Goal: Task Accomplishment & Management: Complete application form

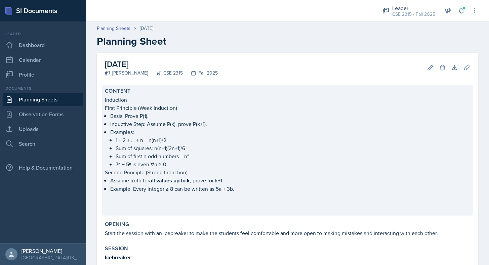
click at [173, 153] on p "Sum of first n odd numbers = n²" at bounding box center [293, 156] width 355 height 8
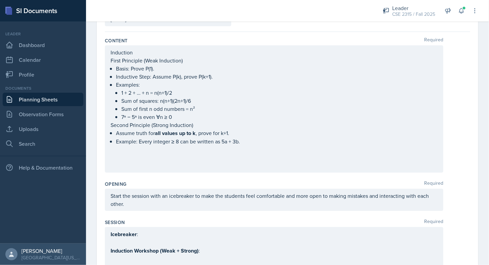
click at [203, 157] on p at bounding box center [274, 158] width 327 height 8
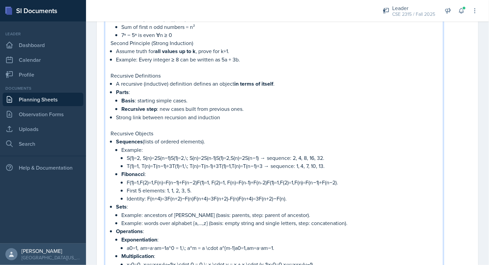
scroll to position [157, 0]
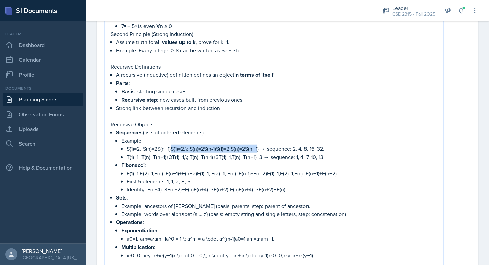
drag, startPoint x: 171, startPoint y: 146, endPoint x: 260, endPoint y: 149, distance: 88.1
click at [260, 149] on p "S(1)=2,  S(n)=2S(n−1)S(1)=2,\; S(n)=2S(n-1)S(1)=2,S(n)=2S(n−1) → sequence: 2, 4…" at bounding box center [282, 149] width 311 height 8
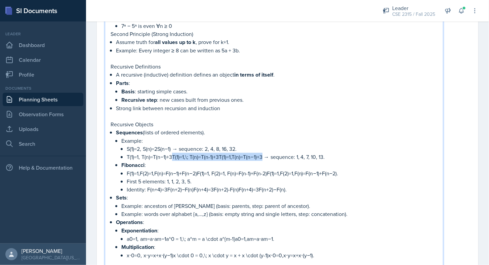
drag, startPoint x: 172, startPoint y: 156, endPoint x: 264, endPoint y: 156, distance: 91.1
click at [264, 156] on p "T(1)=1,  T(n)=T(n−1)+3T(1)=1,\; T(n)=T(n-1)+3T(1)=1,T(n)=T(n−1)+3 → sequence: 1…" at bounding box center [282, 157] width 311 height 8
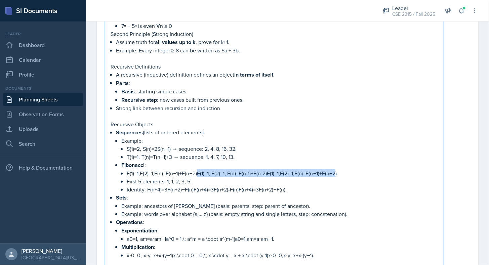
drag, startPoint x: 198, startPoint y: 170, endPoint x: 338, endPoint y: 172, distance: 140.2
click at [338, 172] on p "F(1)=1,F(2)=1,F(n)=F(n−1)+F(n−2)F(1)=1, F(2)=1, F(n)=F(n-1)+F(n-2)F(1)=1,F(2)=1…" at bounding box center [282, 173] width 311 height 8
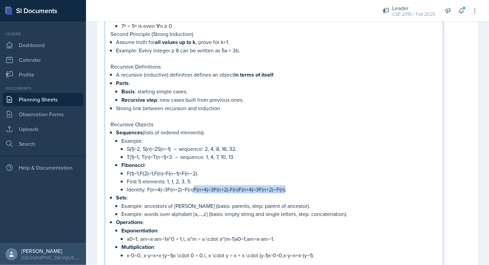
drag, startPoint x: 193, startPoint y: 187, endPoint x: 284, endPoint y: 189, distance: 91.4
click at [284, 189] on p "Identity: F(n+4)=3F(n+2)−F(n)F(n+4)=3F(n+2)-F(n)F(n+4)=3F(n+2)−F(n)." at bounding box center [282, 190] width 311 height 8
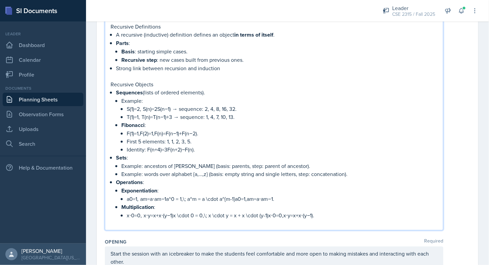
scroll to position [199, 0]
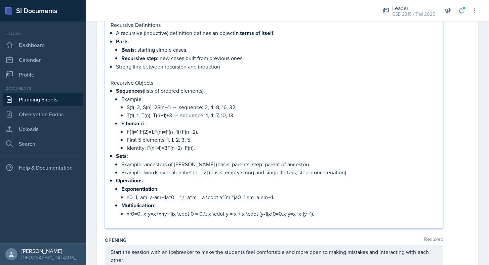
click at [130, 194] on p "a0=1,  am=a⋅am−1a^0 = 1,\; a^m = a \cdot a^{m-1}a0=1,am=a⋅am−1." at bounding box center [282, 197] width 311 height 8
drag, startPoint x: 168, startPoint y: 193, endPoint x: 127, endPoint y: 193, distance: 41.0
click at [127, 193] on p "a0=1,  am=a⋅am−1a^0 = 1,\; a^m = a \cdot a^{m-1}a0=1,am=a⋅am−1." at bounding box center [282, 197] width 311 height 8
click at [147, 194] on p "a^0 = 1,\; a^m = a \cdot a^{m-1}a0=1,am=a⋅am−1." at bounding box center [282, 197] width 311 height 8
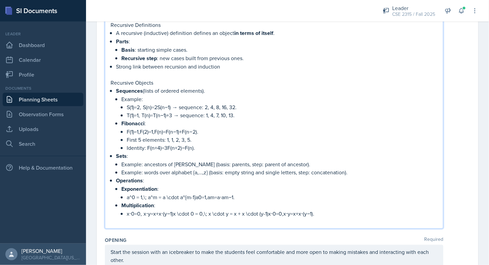
scroll to position [194, 0]
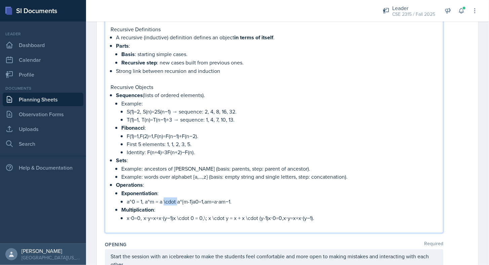
drag, startPoint x: 164, startPoint y: 198, endPoint x: 178, endPoint y: 200, distance: 14.3
click at [178, 200] on p "a^0 = 1, a^m = a \cdot a^{m-1}a0=1,am=a⋅am−1." at bounding box center [282, 202] width 311 height 8
click at [164, 201] on p "a^0 = 1, a^m = a a^{m-1}a0=1,am=a⋅am−1." at bounding box center [282, 202] width 311 height 8
drag, startPoint x: 182, startPoint y: 200, endPoint x: 193, endPoint y: 199, distance: 11.1
click at [193, 199] on p "a^0 = 1, a^m = a * a^{m-1}a0=1,am=a⋅am−1." at bounding box center [282, 202] width 311 height 8
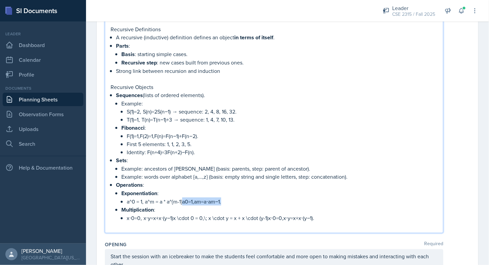
drag, startPoint x: 184, startPoint y: 198, endPoint x: 224, endPoint y: 196, distance: 39.7
click at [224, 198] on p "a^0 = 1, a^m = a * a^{m-1}a0=1,am=a⋅am−1." at bounding box center [282, 202] width 311 height 8
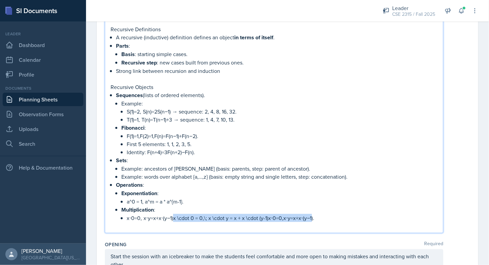
drag, startPoint x: 172, startPoint y: 217, endPoint x: 311, endPoint y: 215, distance: 138.8
click at [311, 215] on p "x⋅0=0,  x⋅y=x+x⋅(y−1)x \cdot 0 = 0,\; x \cdot y = x + x \cdot (y-1)x⋅0=0,x⋅y=x+…" at bounding box center [282, 218] width 311 height 8
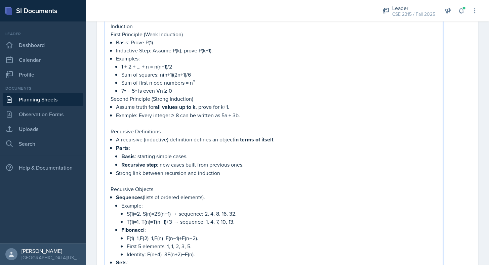
scroll to position [107, 0]
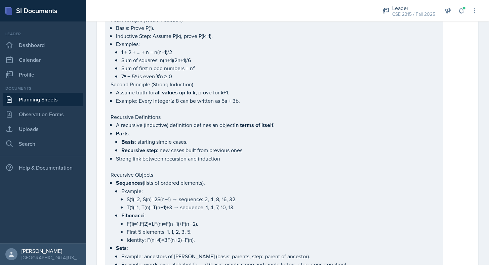
drag, startPoint x: 110, startPoint y: 117, endPoint x: 158, endPoint y: 203, distance: 98.3
click at [158, 203] on div "Induction First Principle (Weak Induction) Basis: Prove P(1). Inductive Step: A…" at bounding box center [274, 157] width 339 height 328
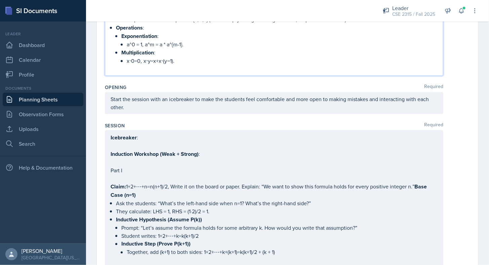
scroll to position [266, 0]
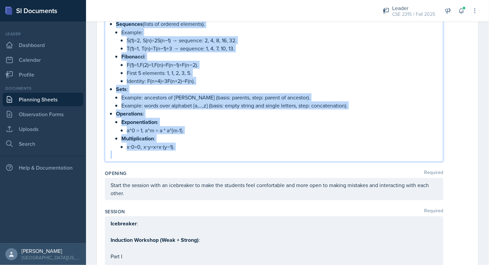
drag, startPoint x: 110, startPoint y: 113, endPoint x: 185, endPoint y: 149, distance: 83.1
click at [185, 149] on div "Induction First Principle (Weak Induction) Basis: Prove P(1). Inductive Step: A…" at bounding box center [274, 4] width 327 height 310
copy div "Recursive Definitions A recursive (inductive) definition defines an object in t…"
click at [185, 151] on p at bounding box center [274, 155] width 327 height 8
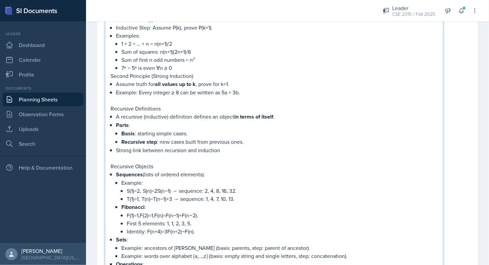
scroll to position [116, 0]
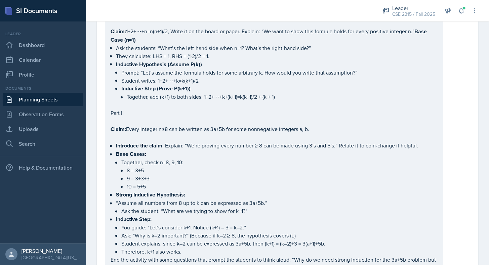
drag, startPoint x: 110, startPoint y: 106, endPoint x: 189, endPoint y: 147, distance: 89.0
click at [189, 147] on div "Content Required Induction First Principle (Weak Induction) Basis: Prove P(1). …" at bounding box center [287, 90] width 365 height 1022
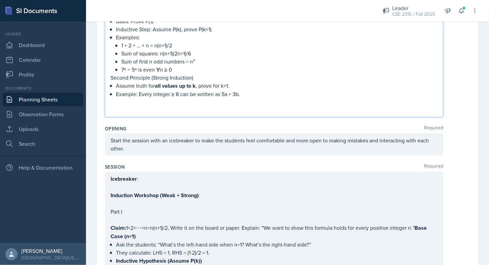
scroll to position [0, 0]
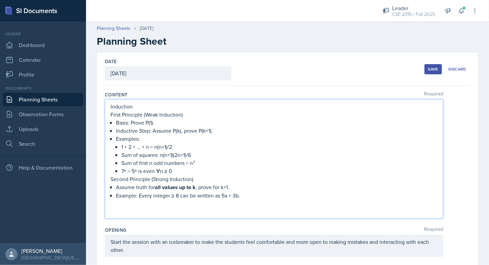
click at [433, 67] on div "Save" at bounding box center [433, 69] width 10 height 5
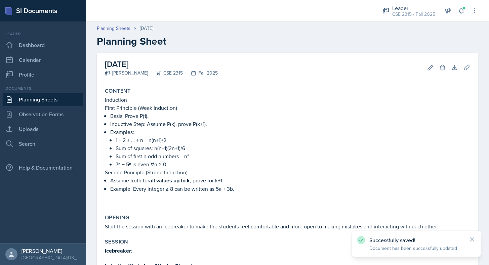
click at [67, 98] on link "Planning Sheets" at bounding box center [43, 99] width 81 height 13
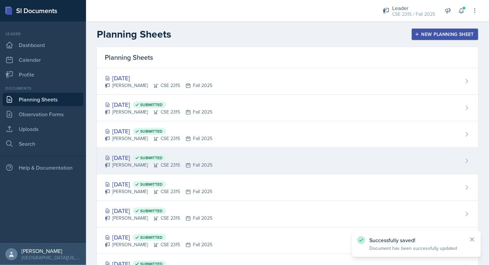
scroll to position [46, 0]
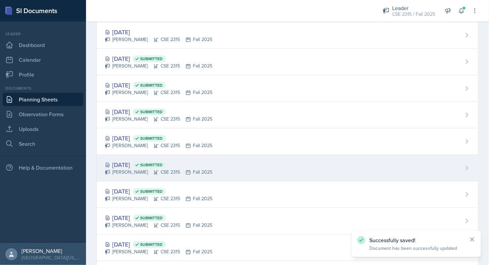
click at [134, 179] on div "[DATE] Submitted [PERSON_NAME] CSE 2315 Fall 2025" at bounding box center [288, 168] width 382 height 27
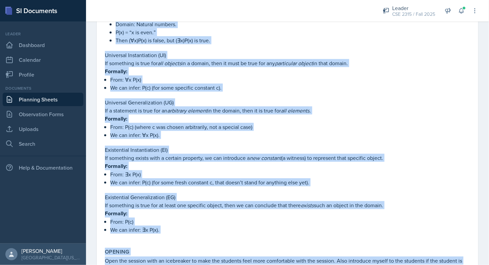
scroll to position [367, 0]
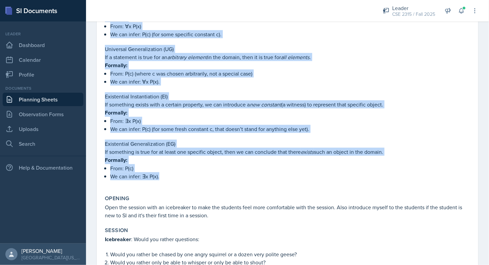
drag, startPoint x: 105, startPoint y: 97, endPoint x: 177, endPoint y: 176, distance: 106.9
copy div "Loremipsumd Sitametcons adi el seddoei tempo incid utl et dolo magnaal: Enimadm…"
click at [166, 174] on p "We can infer: ∃x P(x)." at bounding box center [290, 176] width 360 height 8
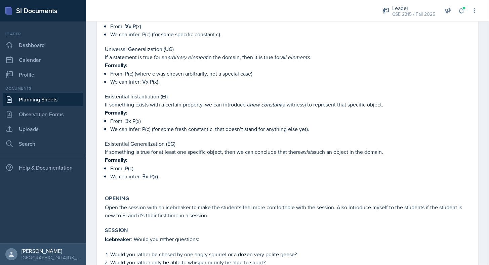
click at [49, 104] on link "Planning Sheets" at bounding box center [43, 99] width 81 height 13
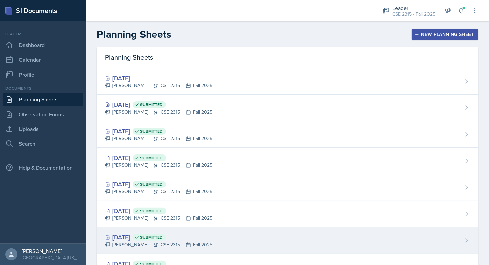
scroll to position [19, 0]
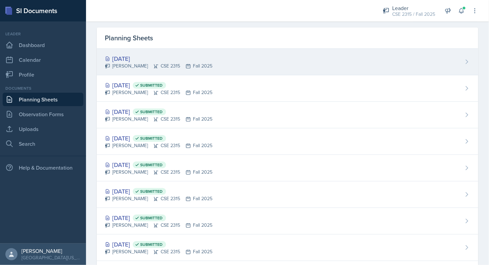
click at [141, 54] on div "[DATE]" at bounding box center [159, 58] width 108 height 9
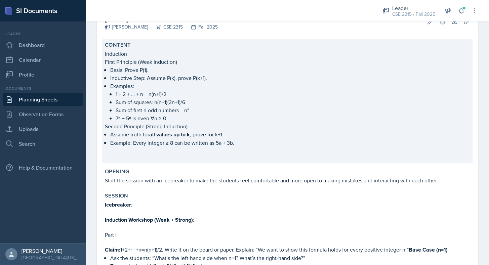
click at [130, 161] on div "Content Induction First Principle (Weak Induction) Basis: Prove P(1). Inductive…" at bounding box center [287, 101] width 371 height 124
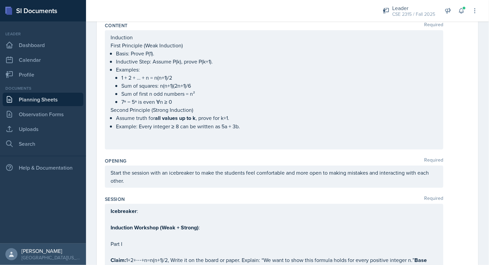
click at [122, 141] on p at bounding box center [274, 142] width 327 height 8
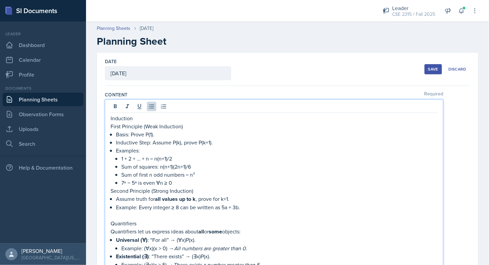
click at [425, 66] on button "Save" at bounding box center [433, 69] width 17 height 10
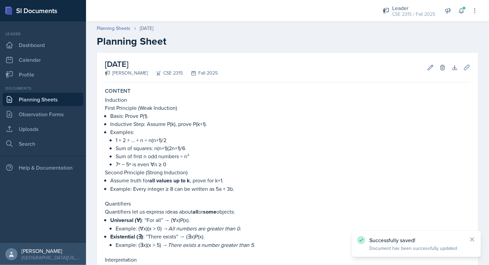
click at [65, 100] on link "Planning Sheets" at bounding box center [43, 99] width 81 height 13
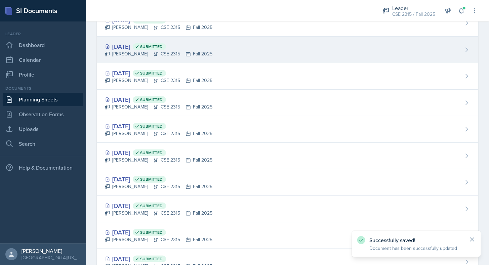
scroll to position [82, 0]
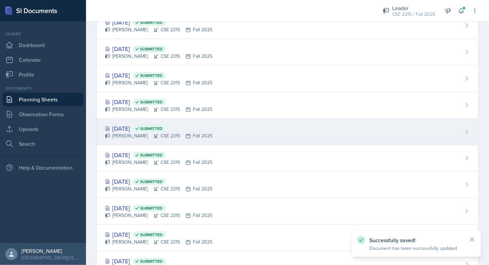
click at [125, 119] on div "[DATE] Submitted [PERSON_NAME] CSE 2315 Fall 2025" at bounding box center [288, 132] width 382 height 27
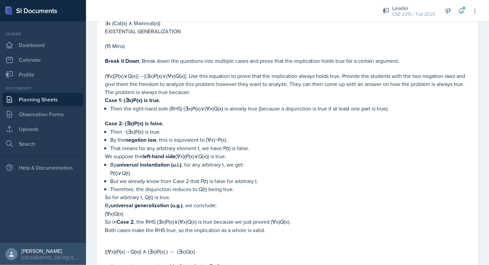
scroll to position [1325, 0]
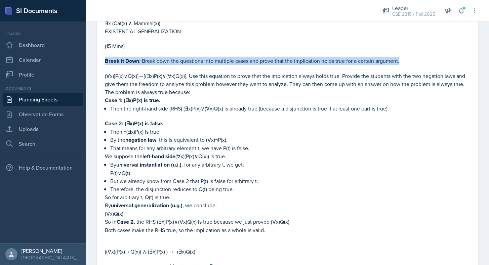
drag, startPoint x: 105, startPoint y: 53, endPoint x: 399, endPoint y: 52, distance: 293.8
click at [399, 57] on p "Break it Down : Break down the questions into multiple cases and prove that the…" at bounding box center [287, 61] width 365 height 8
copy p "Break it Down : Break down the questions into multiple cases and prove that the…"
click at [70, 103] on link "Planning Sheets" at bounding box center [43, 99] width 81 height 13
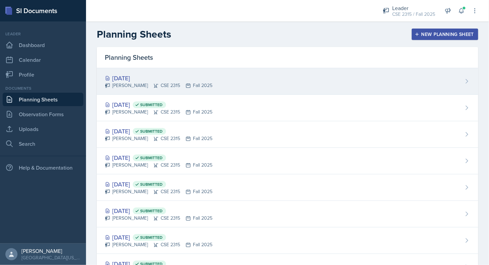
click at [160, 80] on div "[DATE]" at bounding box center [159, 78] width 108 height 9
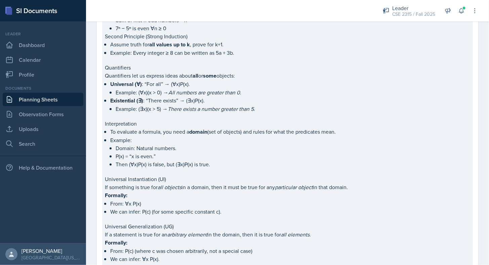
click at [158, 120] on p "Interpretation" at bounding box center [287, 124] width 365 height 8
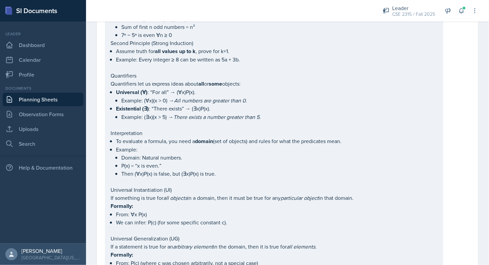
scroll to position [143, 0]
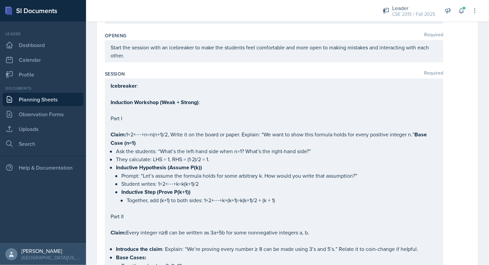
click at [164, 156] on p "Ask the students: “What’s the left-hand side when n=1? What’s the right-hand si…" at bounding box center [277, 152] width 322 height 8
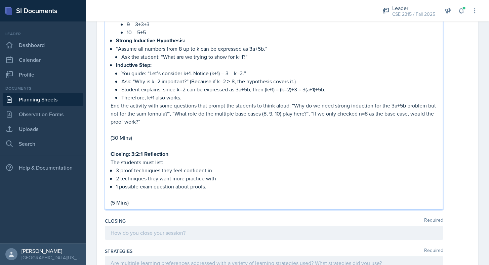
scroll to position [758, 0]
click at [164, 133] on p "(30 Mins)" at bounding box center [274, 137] width 327 height 8
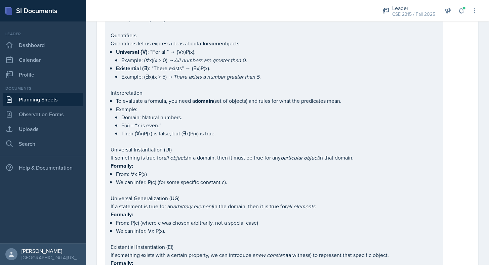
scroll to position [0, 0]
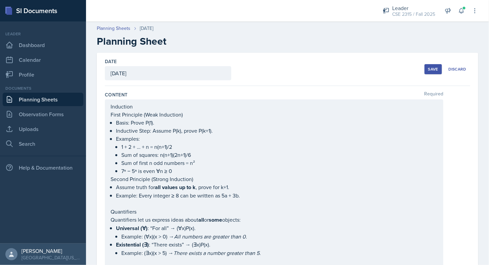
click at [425, 69] on button "Save" at bounding box center [433, 69] width 17 height 10
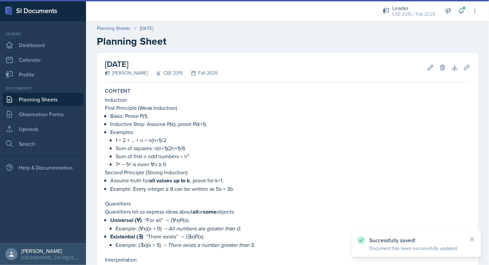
click at [68, 101] on link "Planning Sheets" at bounding box center [43, 99] width 81 height 13
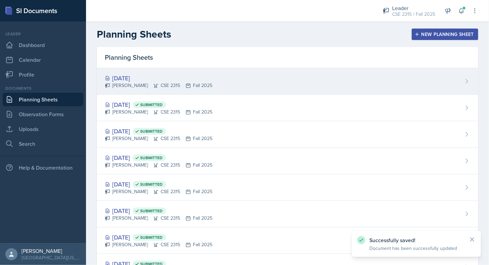
click at [129, 87] on div "[PERSON_NAME] CSE 2315 Fall 2025" at bounding box center [159, 85] width 108 height 7
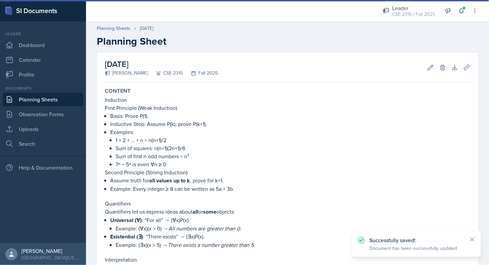
click at [46, 97] on link "Planning Sheets" at bounding box center [43, 99] width 81 height 13
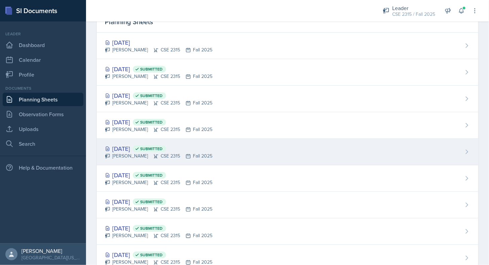
scroll to position [38, 0]
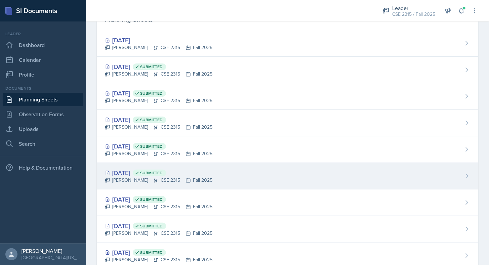
click at [135, 181] on div "[PERSON_NAME] CSE 2315 Fall 2025" at bounding box center [159, 180] width 108 height 7
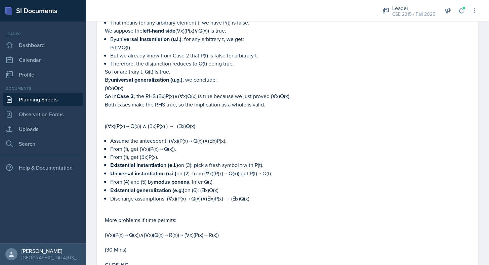
scroll to position [1450, 0]
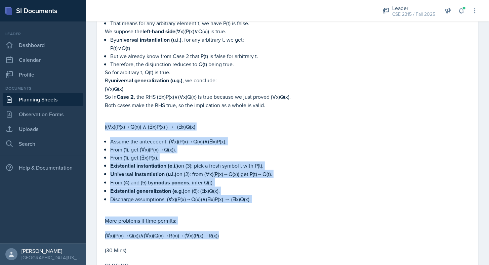
drag, startPoint x: 105, startPoint y: 117, endPoint x: 229, endPoint y: 226, distance: 164.9
copy div "((∀x)(P(x)→Q(x)) ∧ (∃x)P(x) ) → (∃x)Q(x) Assume the antecedent: (∀x)(P(x)→Q(x))…"
click at [188, 217] on p "More problems if time permits:" at bounding box center [287, 221] width 365 height 8
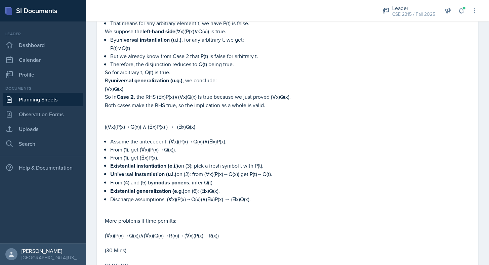
click at [47, 96] on link "Planning Sheets" at bounding box center [43, 99] width 81 height 13
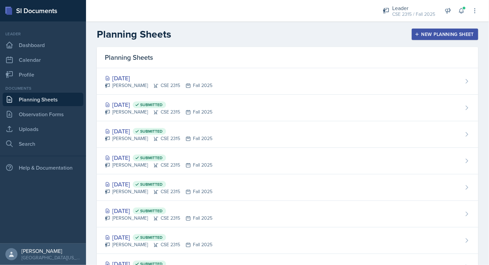
click at [141, 66] on div "Planning Sheets" at bounding box center [288, 57] width 382 height 21
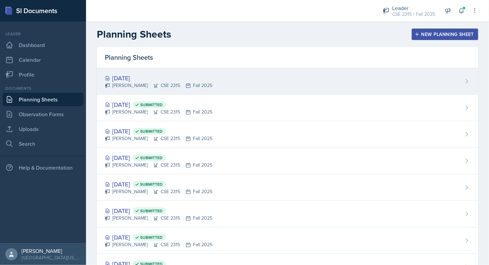
click at [137, 75] on div "[DATE]" at bounding box center [159, 78] width 108 height 9
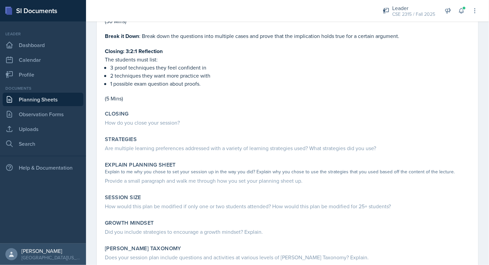
scroll to position [802, 0]
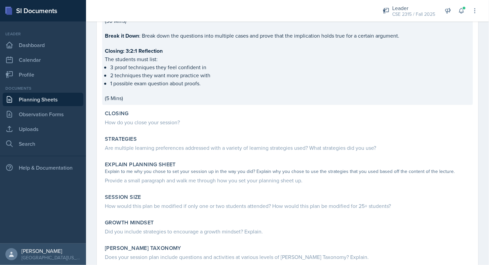
click at [160, 87] on p at bounding box center [287, 90] width 365 height 7
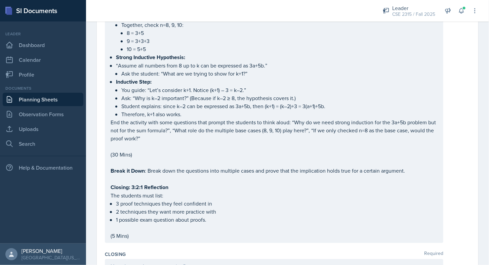
click at [409, 167] on p "Break it Down : Break down the questions into multiple cases and prove that the…" at bounding box center [274, 171] width 327 height 8
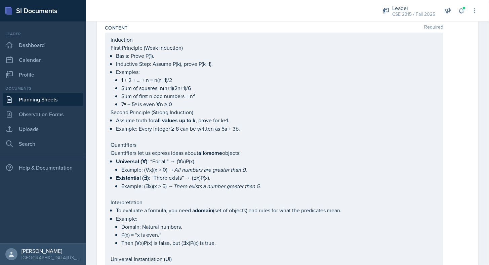
scroll to position [0, 0]
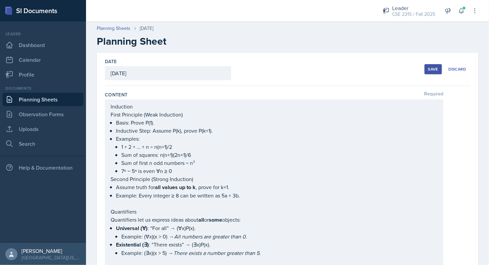
click at [430, 65] on button "Save" at bounding box center [433, 69] width 17 height 10
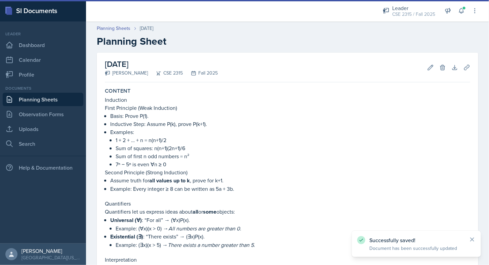
click at [54, 100] on link "Planning Sheets" at bounding box center [43, 99] width 81 height 13
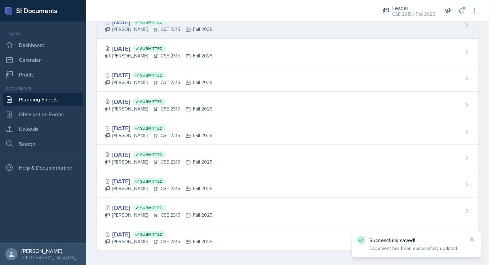
scroll to position [136, 0]
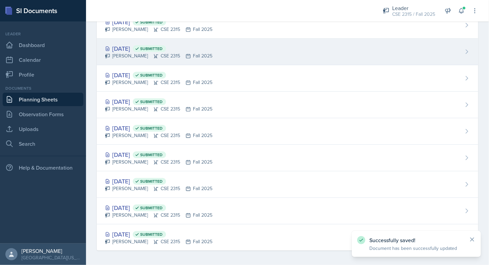
click at [140, 58] on div "[PERSON_NAME] CSE 2315 Fall 2025" at bounding box center [159, 55] width 108 height 7
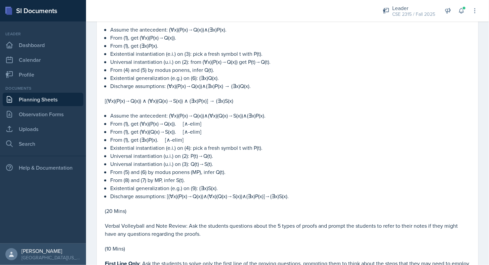
scroll to position [781, 0]
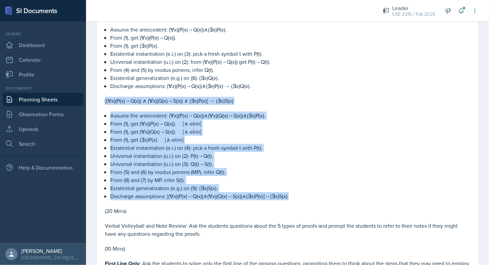
drag, startPoint x: 105, startPoint y: 97, endPoint x: 304, endPoint y: 192, distance: 220.4
click at [304, 192] on div "Icebreaker : Speed Rounds. Ask the students multiple questions which the studen…" at bounding box center [287, 213] width 365 height 886
copy div "[(∀x)(P(x)→Q(x)) ∧ (∀x)(Q(x)→S(x)) ∧ (∃x)P(x)] → (∃x)S(x) Assume the antecedent…"
click at [251, 185] on p "Existential generalization (e.g.) on (9): (∃x)S(x)." at bounding box center [290, 188] width 360 height 8
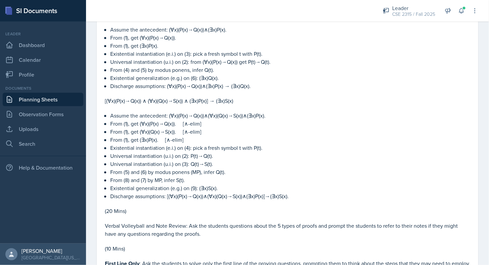
click at [57, 99] on link "Planning Sheets" at bounding box center [43, 99] width 81 height 13
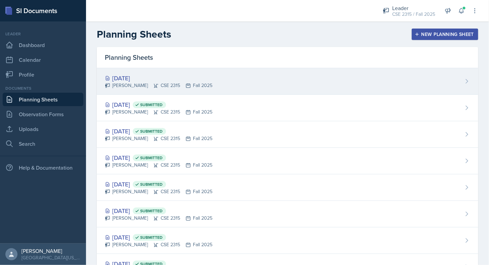
scroll to position [0, 0]
click at [145, 83] on div "[PERSON_NAME] CSE 2315 Fall 2025" at bounding box center [159, 85] width 108 height 7
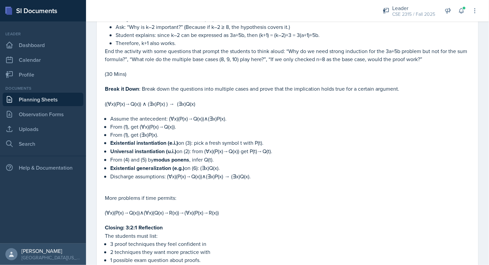
scroll to position [750, 0]
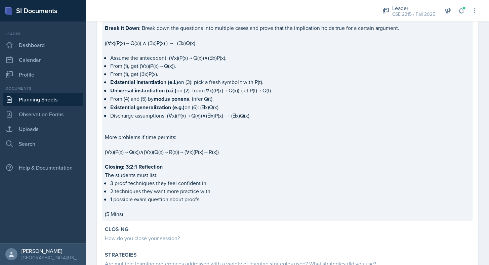
click at [199, 171] on p "The students must list:" at bounding box center [287, 175] width 365 height 8
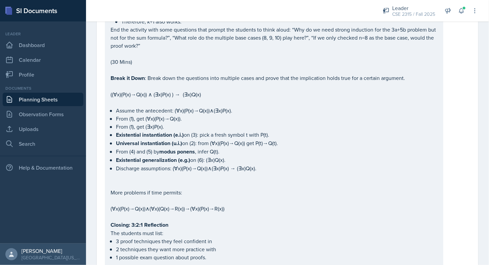
scroll to position [834, 0]
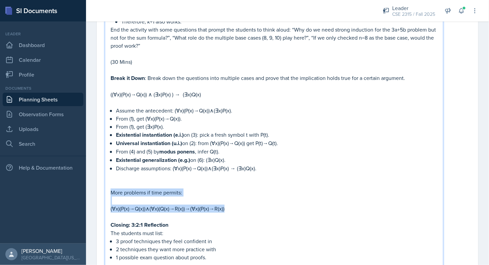
drag, startPoint x: 231, startPoint y: 200, endPoint x: 106, endPoint y: 185, distance: 126.3
click at [106, 185] on div "Icebreaker : Induction Workshop (Weak + Strong) : Part I Claim: 1+2+⋯+n=n(n+1)/…" at bounding box center [274, 7] width 339 height 548
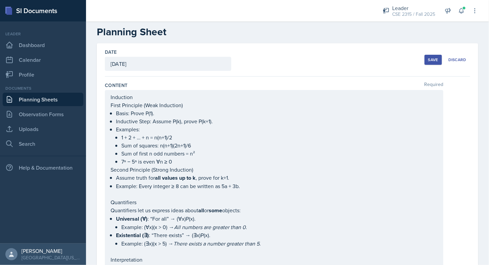
scroll to position [0, 0]
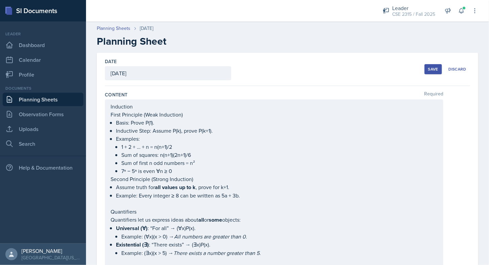
click at [430, 66] on button "Save" at bounding box center [433, 69] width 17 height 10
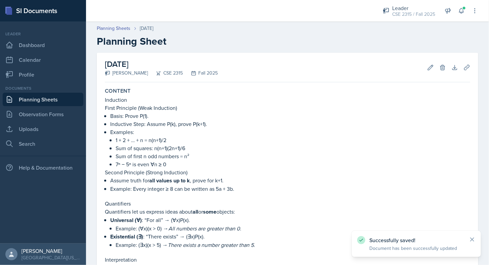
click at [61, 99] on link "Planning Sheets" at bounding box center [43, 99] width 81 height 13
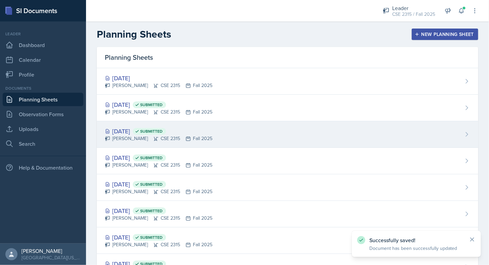
scroll to position [136, 0]
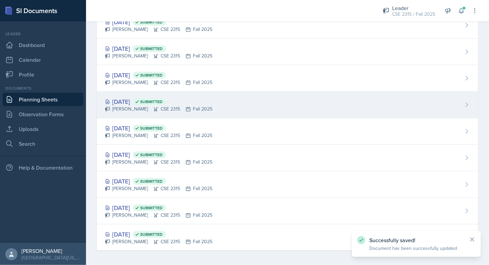
click at [137, 102] on div "[DATE] Submitted" at bounding box center [159, 101] width 108 height 9
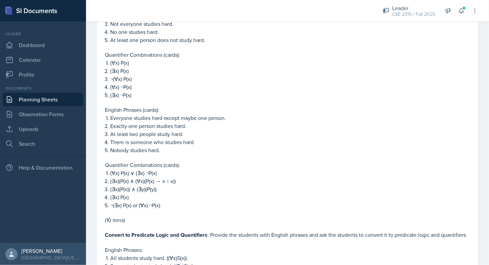
scroll to position [838, 0]
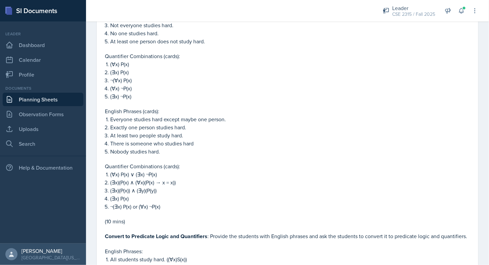
click at [70, 97] on link "Planning Sheets" at bounding box center [43, 99] width 81 height 13
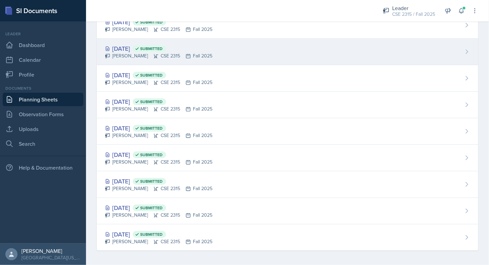
click at [134, 52] on div "[PERSON_NAME] CSE 2315 Fall 2025" at bounding box center [159, 55] width 108 height 7
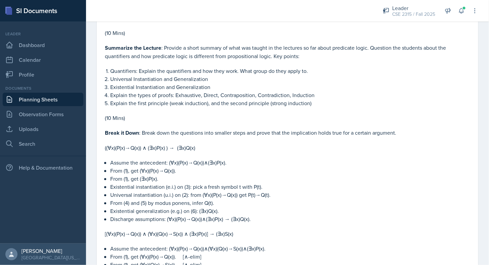
scroll to position [621, 0]
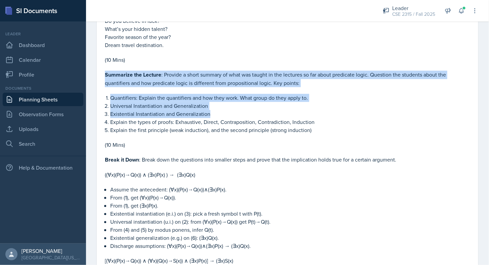
drag, startPoint x: 106, startPoint y: 71, endPoint x: 216, endPoint y: 112, distance: 118.0
copy div "Summarize the Lecture : Provide a short summary of what was taught in the lectu…"
click at [189, 102] on p "Universal Instantiation and Generalization" at bounding box center [290, 106] width 360 height 8
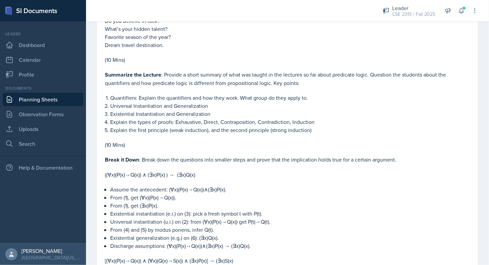
click at [42, 97] on link "Planning Sheets" at bounding box center [43, 99] width 81 height 13
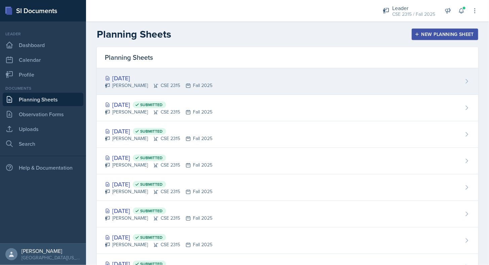
click at [138, 79] on div "[DATE]" at bounding box center [159, 78] width 108 height 9
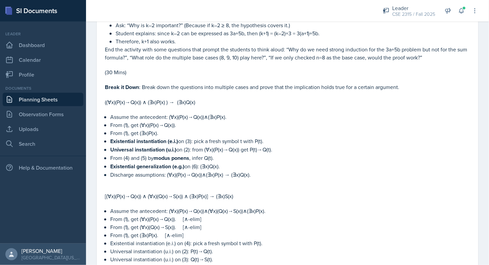
scroll to position [751, 0]
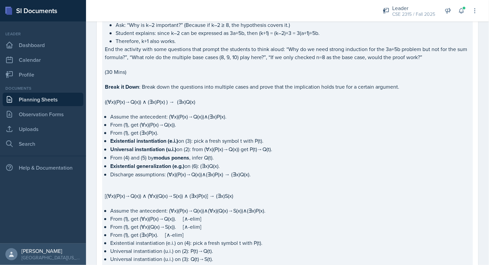
click at [184, 137] on p "Existential instantiation (e.i.) on (3): pick a fresh symbol t with P(t)." at bounding box center [290, 141] width 360 height 8
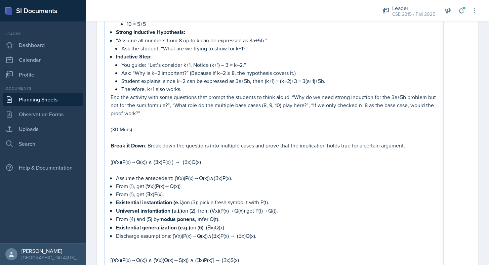
scroll to position [778, 0]
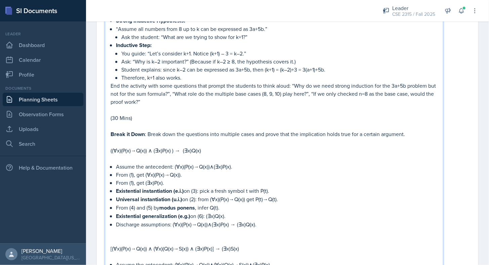
click at [161, 114] on p "(30 Mins)" at bounding box center [274, 118] width 327 height 8
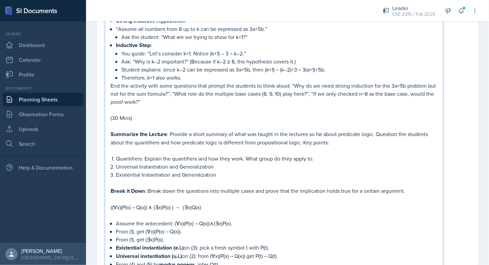
click at [188, 96] on p "End the activity with some questions that prompt the students to think aloud: “…" at bounding box center [274, 94] width 327 height 24
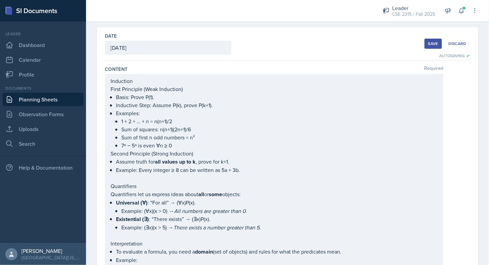
scroll to position [0, 0]
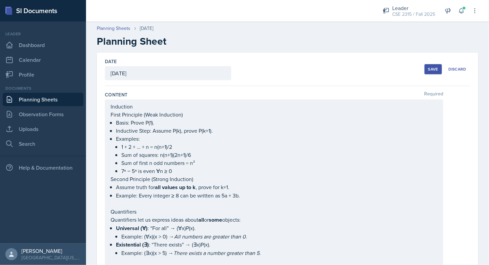
click at [425, 67] on button "Save" at bounding box center [433, 69] width 17 height 10
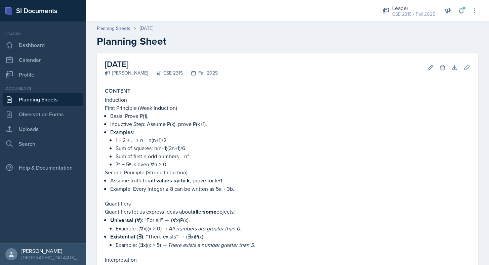
click at [64, 101] on link "Planning Sheets" at bounding box center [43, 99] width 81 height 13
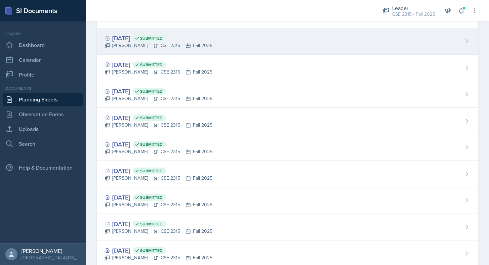
scroll to position [136, 0]
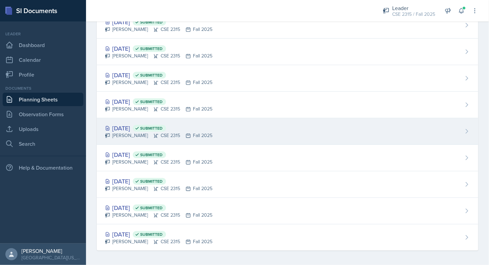
click at [134, 133] on div "[PERSON_NAME] CSE 2315 Fall 2025" at bounding box center [159, 135] width 108 height 7
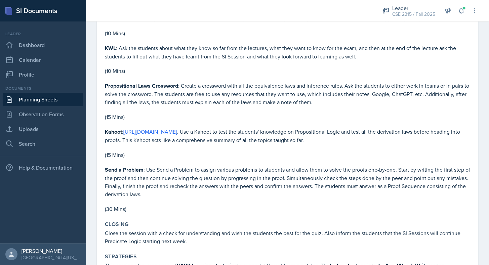
scroll to position [518, 0]
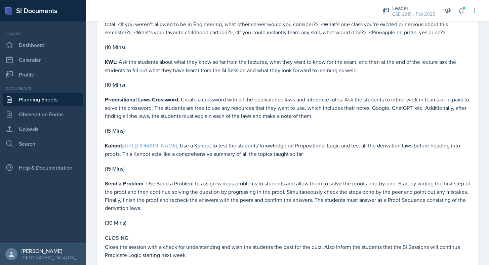
click at [177, 142] on link "[URL][DOMAIN_NAME]" at bounding box center [150, 145] width 54 height 7
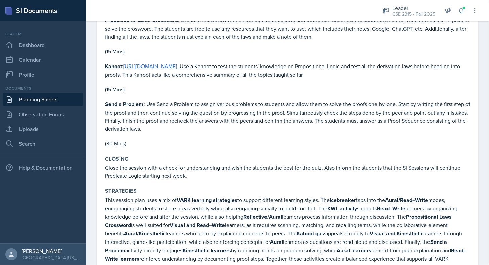
scroll to position [599, 0]
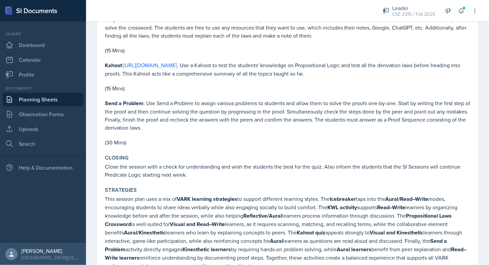
click at [72, 98] on link "Planning Sheets" at bounding box center [43, 99] width 81 height 13
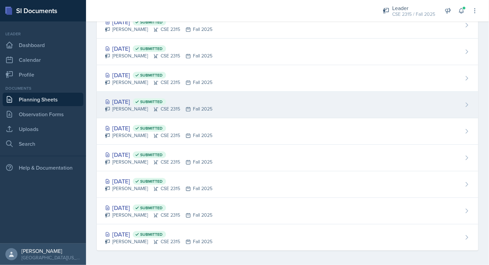
click at [138, 97] on div "[DATE] Submitted" at bounding box center [159, 101] width 108 height 9
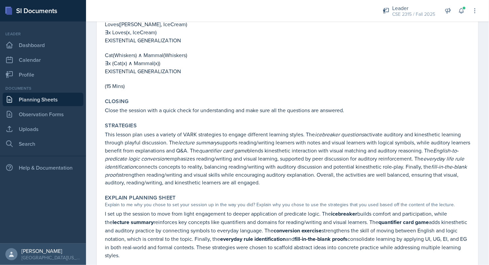
scroll to position [1554, 0]
click at [66, 97] on link "Planning Sheets" at bounding box center [43, 99] width 81 height 13
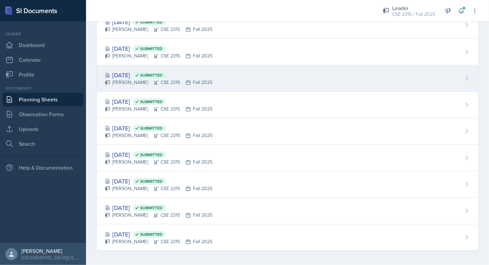
click at [141, 75] on div "[DATE] Submitted" at bounding box center [159, 75] width 108 height 9
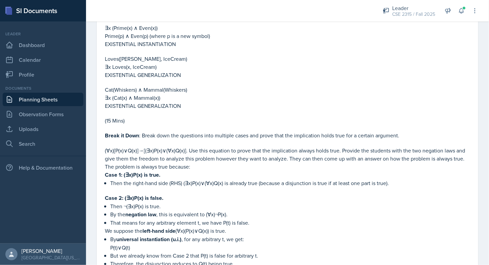
scroll to position [1260, 0]
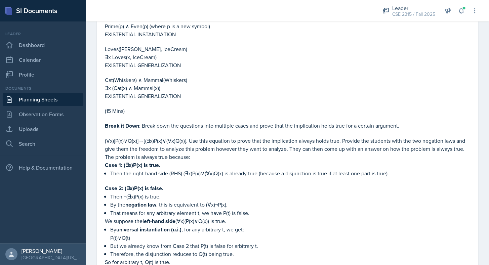
click at [71, 102] on link "Planning Sheets" at bounding box center [43, 99] width 81 height 13
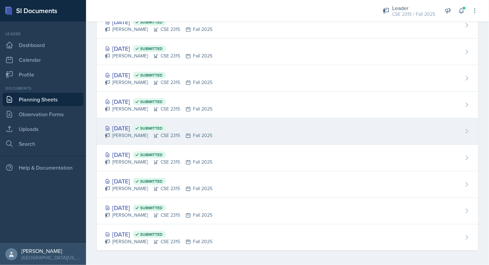
click at [142, 132] on div "[PERSON_NAME] CSE 2315 Fall 2025" at bounding box center [159, 135] width 108 height 7
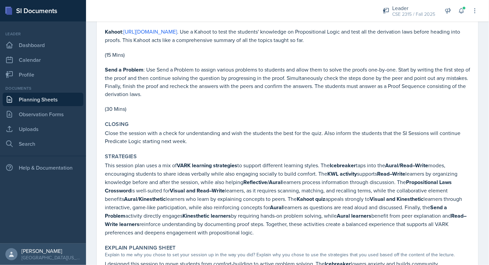
scroll to position [633, 0]
click at [41, 99] on link "Planning Sheets" at bounding box center [43, 99] width 81 height 13
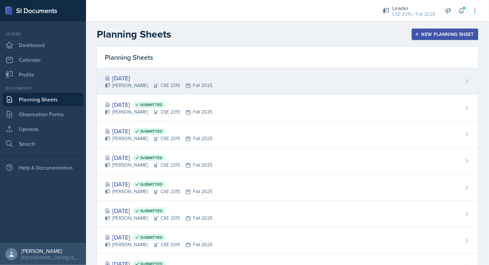
click at [152, 71] on div "[DATE] [PERSON_NAME] CSE 2315 Fall 2025" at bounding box center [288, 81] width 382 height 27
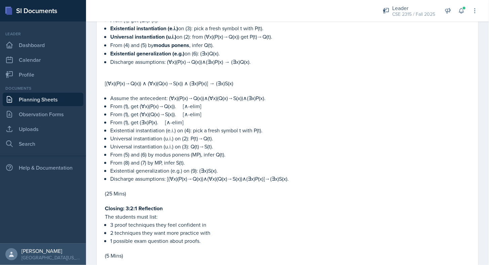
scroll to position [918, 0]
click at [34, 96] on link "Planning Sheets" at bounding box center [43, 99] width 81 height 13
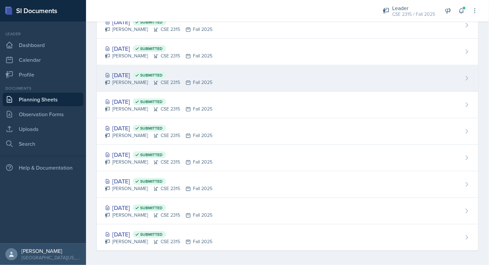
click at [137, 75] on div "[DATE] Submitted" at bounding box center [159, 75] width 108 height 9
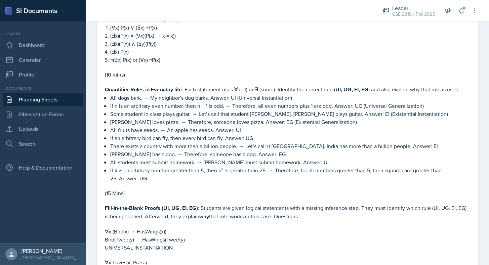
scroll to position [893, 0]
click at [41, 103] on link "Planning Sheets" at bounding box center [43, 99] width 81 height 13
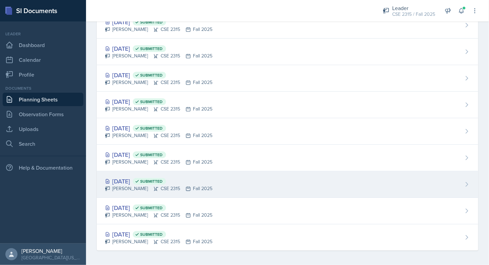
click at [136, 177] on div "[DATE] Submitted" at bounding box center [159, 181] width 108 height 9
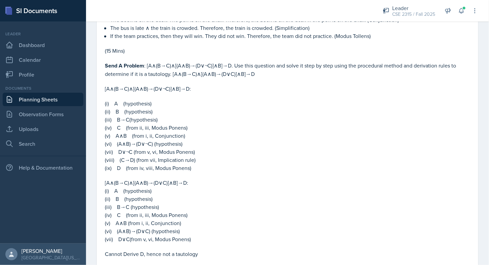
scroll to position [595, 0]
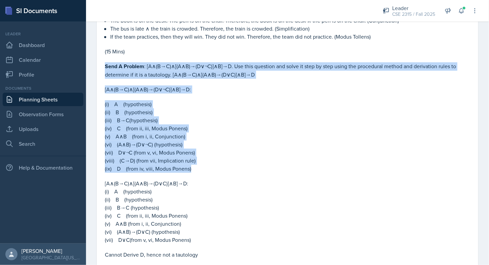
drag, startPoint x: 106, startPoint y: 60, endPoint x: 201, endPoint y: 161, distance: 139.1
click at [201, 161] on div "Icebreaker : This or That: Coffee or Tea Summer or Winter Cats or Dogs Stay In …" at bounding box center [287, 41] width 365 height 618
copy div "Send A Problem : [A∧(B→C)∧[(A∧B)→(D∨¬C)]∧B]→D. Use this question and solve it s…"
click at [201, 165] on p "(ix) D (from iv, viii, Modus Ponens)" at bounding box center [287, 169] width 365 height 8
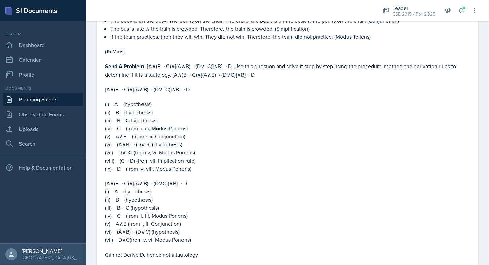
click at [67, 96] on link "Planning Sheets" at bounding box center [43, 99] width 81 height 13
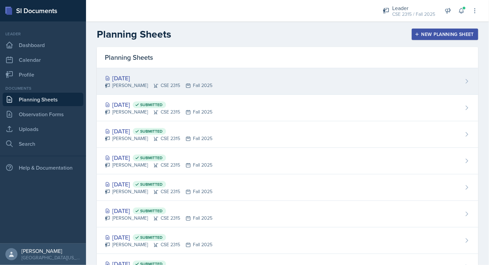
click at [143, 81] on div "[DATE]" at bounding box center [159, 78] width 108 height 9
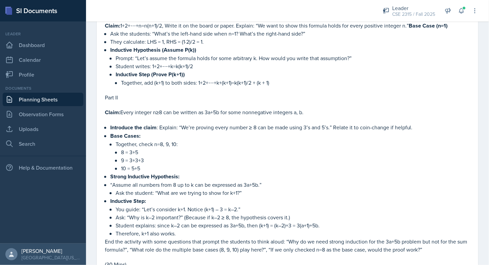
click at [170, 158] on p "9 = 3+3+3" at bounding box center [295, 161] width 349 height 8
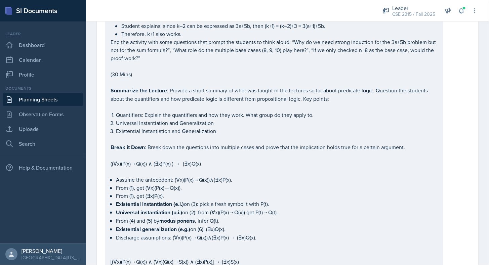
scroll to position [814, 0]
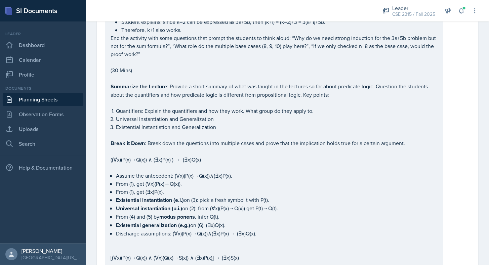
click at [225, 123] on p "Existential Instantiation and Generalization" at bounding box center [277, 127] width 322 height 8
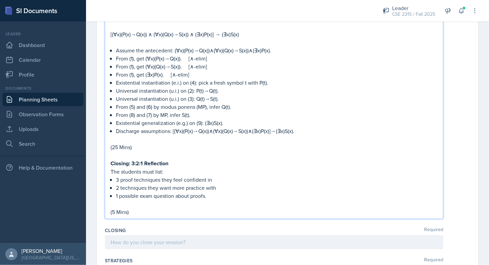
scroll to position [1186, 0]
click at [126, 176] on p "3 proof techniques they feel confident in" at bounding box center [277, 180] width 322 height 8
click at [199, 192] on p "1 possible exam question about proofs." at bounding box center [277, 196] width 322 height 8
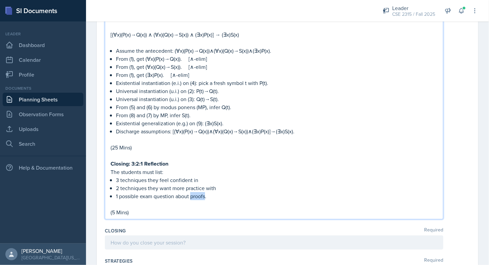
click at [199, 192] on p "1 possible exam question about proofs." at bounding box center [277, 196] width 322 height 8
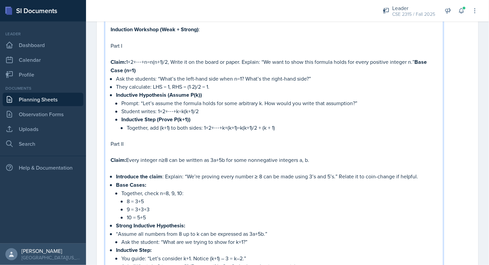
scroll to position [513, 0]
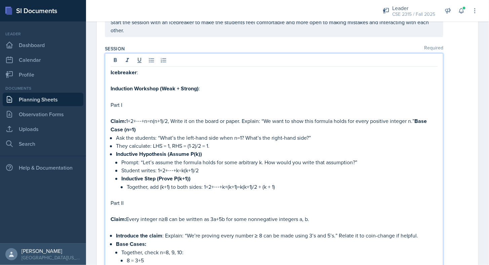
click at [149, 68] on p "Icebreaker :" at bounding box center [274, 72] width 327 height 8
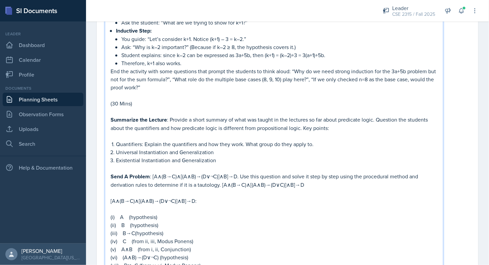
scroll to position [790, 0]
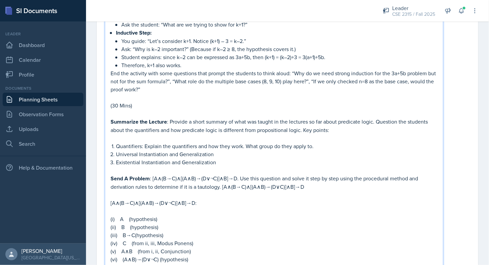
click at [230, 158] on p "Existential Instantiation and Generalization" at bounding box center [277, 162] width 322 height 8
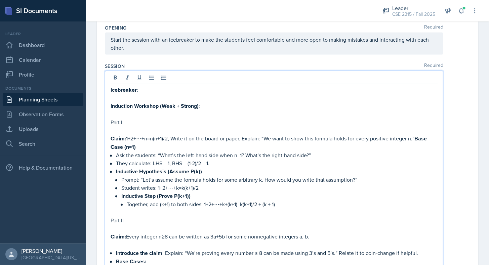
scroll to position [496, 0]
click at [154, 86] on p "Icebreaker :" at bounding box center [274, 90] width 327 height 8
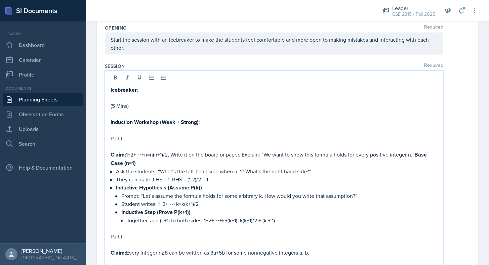
click at [152, 86] on p "Icebreaker :" at bounding box center [274, 90] width 327 height 8
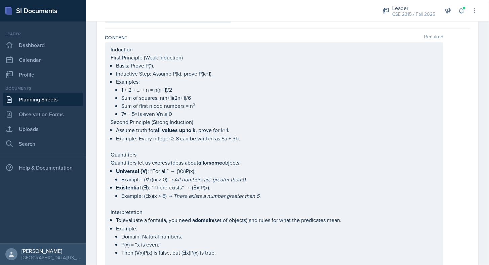
scroll to position [0, 0]
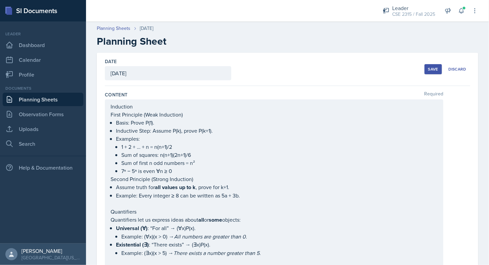
click at [425, 72] on button "Save" at bounding box center [433, 69] width 17 height 10
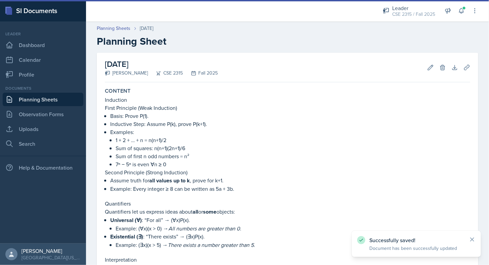
click at [62, 99] on link "Planning Sheets" at bounding box center [43, 99] width 81 height 13
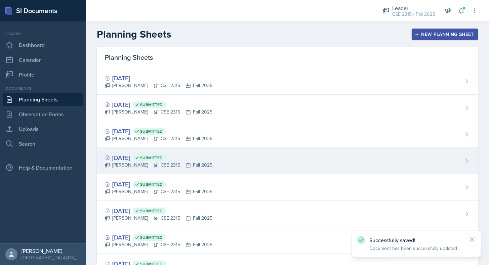
scroll to position [136, 0]
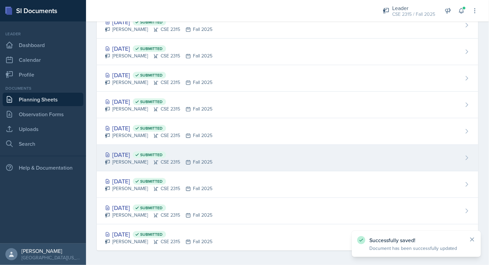
click at [143, 152] on div "[DATE] Submitted" at bounding box center [159, 154] width 108 height 9
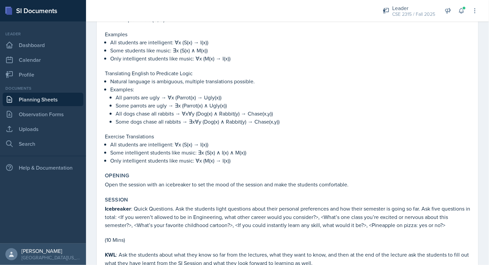
scroll to position [422, 0]
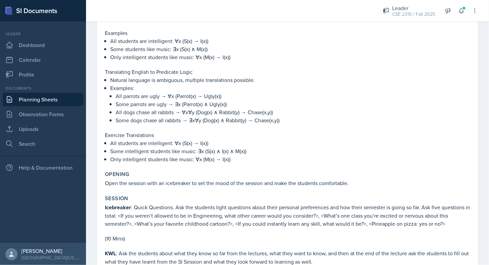
click at [68, 96] on link "Planning Sheets" at bounding box center [43, 99] width 81 height 13
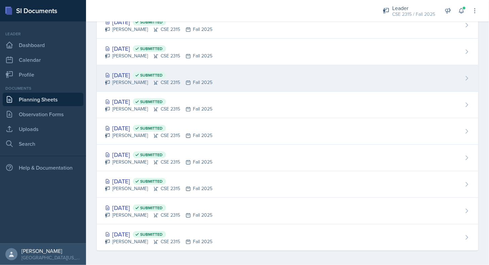
click at [134, 73] on div "[DATE] Submitted" at bounding box center [159, 75] width 108 height 9
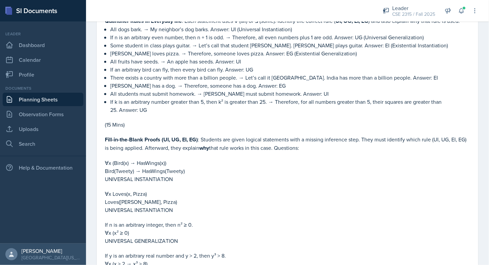
click at [50, 97] on link "Planning Sheets" at bounding box center [43, 99] width 81 height 13
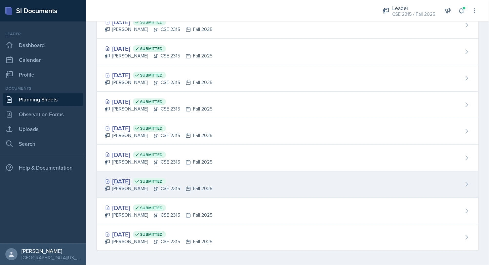
click at [137, 186] on div "[PERSON_NAME] CSE 2315 Fall 2025" at bounding box center [159, 188] width 108 height 7
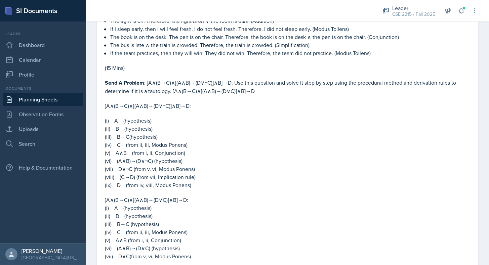
scroll to position [579, 0]
click at [76, 97] on link "Planning Sheets" at bounding box center [43, 99] width 81 height 13
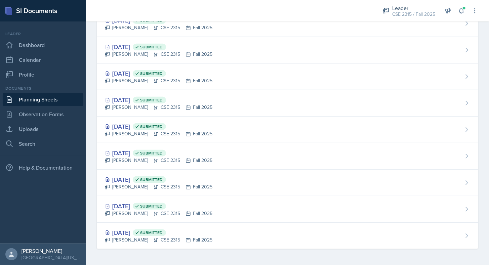
scroll to position [136, 0]
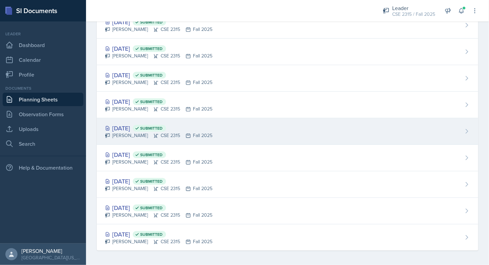
click at [130, 137] on div "[PERSON_NAME] CSE 2315 Fall 2025" at bounding box center [159, 135] width 108 height 7
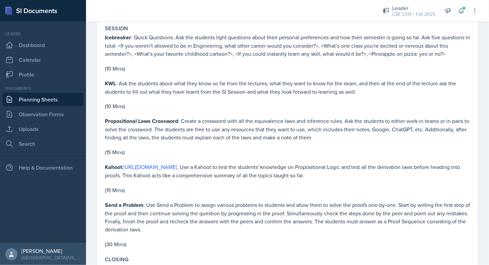
scroll to position [486, 0]
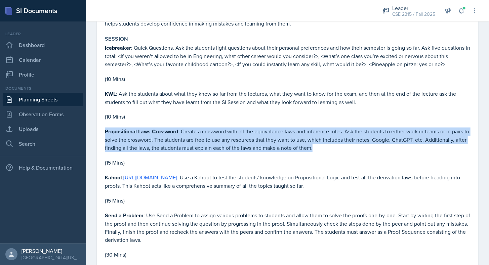
drag, startPoint x: 105, startPoint y: 124, endPoint x: 335, endPoint y: 143, distance: 231.1
click at [335, 143] on p "Propositional Laws Crossword : Create a crossword with all the equivalence laws…" at bounding box center [287, 140] width 365 height 25
copy p "Propositional Laws Crossword : Create a crossword with all the equivalence laws…"
click at [335, 143] on p "Propositional Laws Crossword : Create a crossword with all the equivalence laws…" at bounding box center [287, 140] width 365 height 25
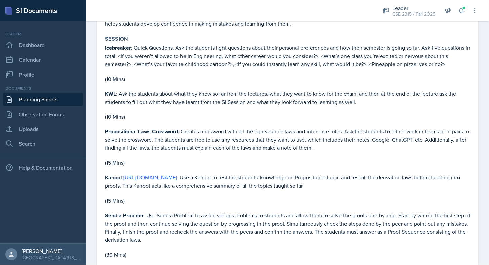
click at [46, 98] on link "Planning Sheets" at bounding box center [43, 99] width 81 height 13
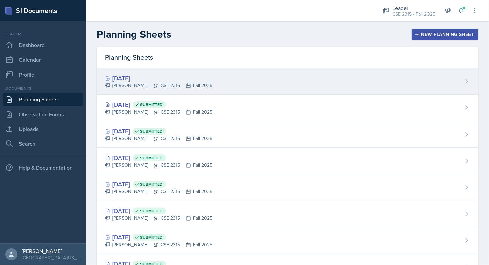
click at [134, 70] on div "[DATE] [PERSON_NAME] CSE 2315 Fall 2025" at bounding box center [288, 81] width 382 height 27
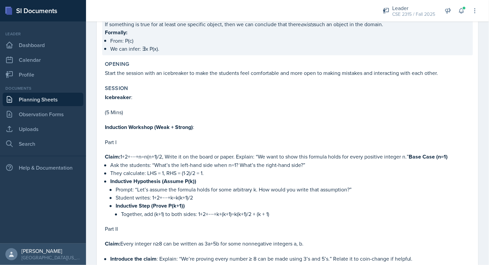
scroll to position [440, 0]
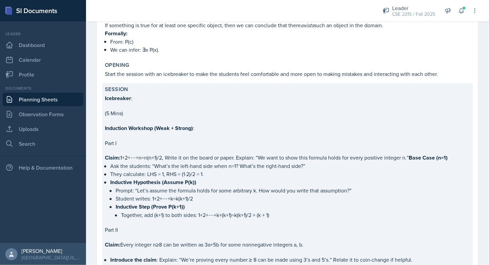
click at [148, 117] on p at bounding box center [287, 120] width 365 height 7
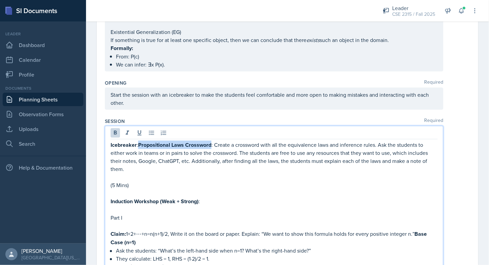
drag, startPoint x: 139, startPoint y: 140, endPoint x: 212, endPoint y: 140, distance: 72.9
click at [211, 141] on strong "Propositional Laws Crossword" at bounding box center [174, 145] width 73 height 8
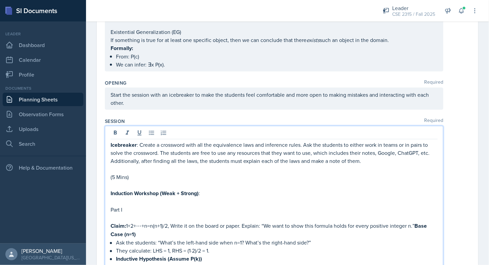
click at [144, 141] on p "Icebreaker : Create a crossword with all the equivalence laws and inference rul…" at bounding box center [274, 153] width 327 height 25
click at [207, 120] on div "Session Required" at bounding box center [287, 121] width 365 height 7
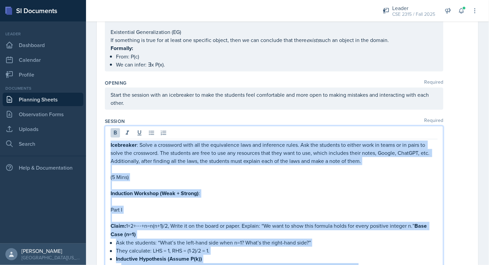
click at [176, 154] on p "Icebreaker : Solve a crossword with all the equivalence laws and inference rule…" at bounding box center [274, 153] width 327 height 25
copy div "Loremipsum : Dolor s ametconse adip eli sed doeiusmodte inci utl etdolorem aliq…"
click at [176, 154] on p "Icebreaker : Solve a crossword with all the equivalence laws and inference rule…" at bounding box center [274, 153] width 327 height 25
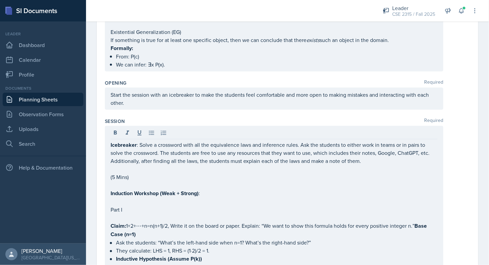
click at [181, 109] on div "Opening Required Start the session with an icebreaker to make the students feel…" at bounding box center [287, 96] width 365 height 38
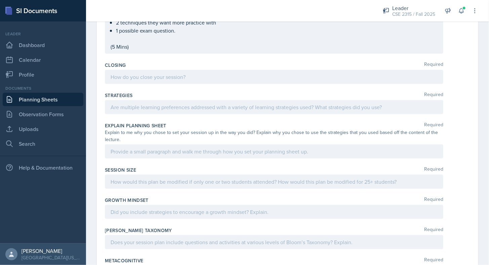
click at [160, 73] on p at bounding box center [274, 77] width 327 height 8
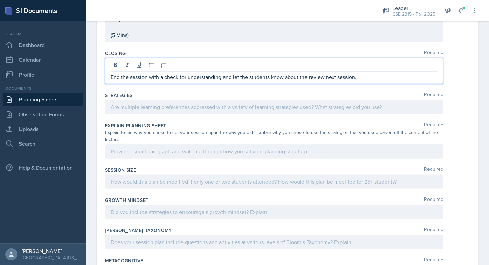
click at [159, 100] on div at bounding box center [274, 107] width 339 height 14
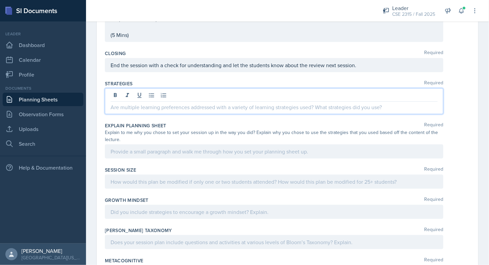
scroll to position [1412, 0]
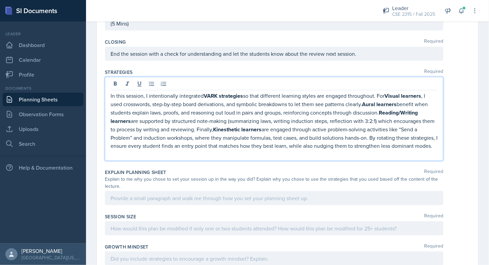
click at [167, 150] on p at bounding box center [274, 154] width 327 height 8
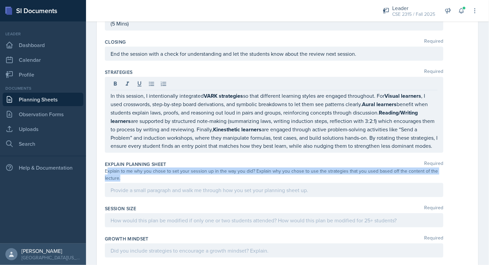
drag, startPoint x: 106, startPoint y: 166, endPoint x: 124, endPoint y: 174, distance: 19.6
click at [124, 174] on div "Explain to me why you chose to set your session up in the way you did? Explain …" at bounding box center [274, 175] width 339 height 14
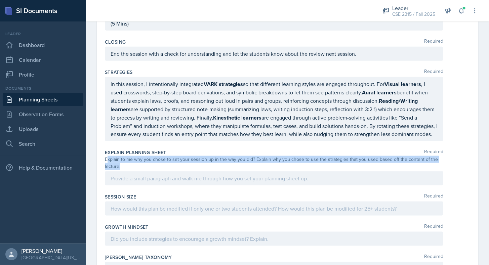
copy div "xplain to me why you chose to set your session up in the way you did? Explain w…"
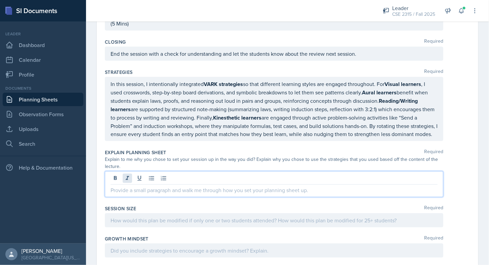
click at [124, 174] on div at bounding box center [274, 184] width 339 height 26
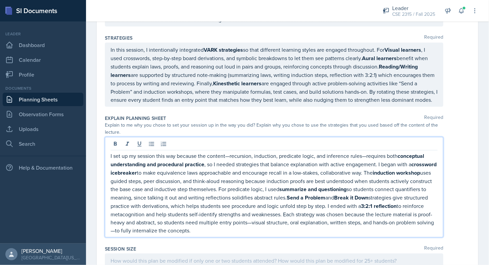
scroll to position [1446, 0]
click at [367, 153] on p "I set up my session this way because the content—recursion, induction, predicat…" at bounding box center [274, 193] width 327 height 83
click at [187, 223] on p "I set up my session this way because the content—recursion, induction, predicat…" at bounding box center [274, 193] width 327 height 83
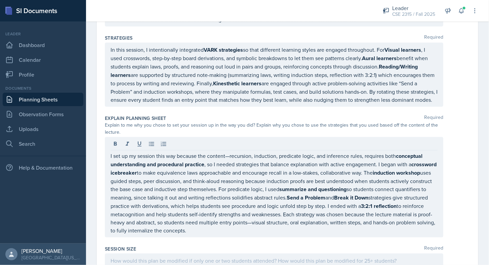
click at [206, 246] on div "Session Size Required" at bounding box center [287, 249] width 365 height 7
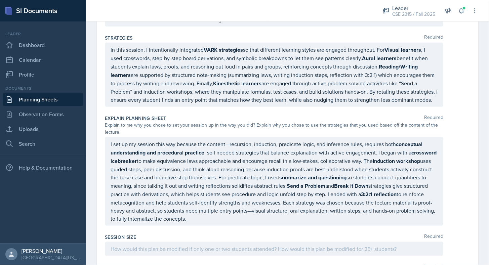
click at [230, 137] on div "I set up my session this way because the content—recursion, induction, predicat…" at bounding box center [274, 181] width 339 height 89
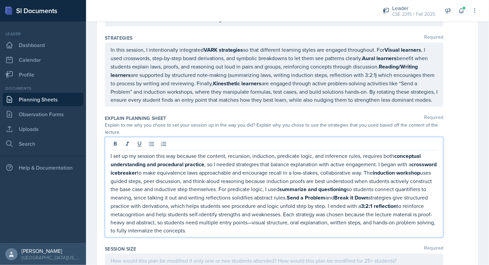
click at [231, 112] on div "Explain Planning Sheet Required Explain to me why you chose to set your session…" at bounding box center [287, 177] width 365 height 131
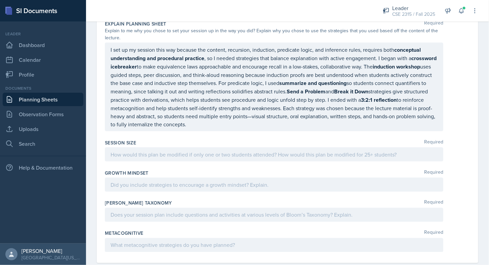
scroll to position [1546, 0]
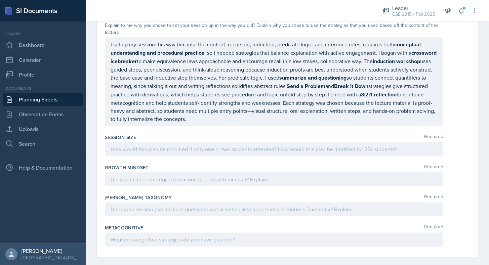
click at [209, 148] on div at bounding box center [274, 149] width 339 height 14
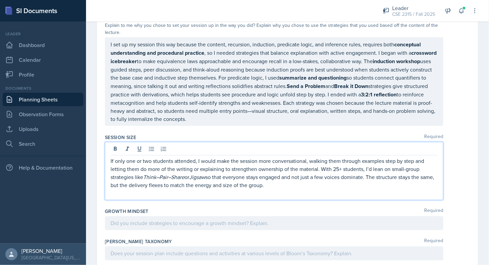
scroll to position [1557, 0]
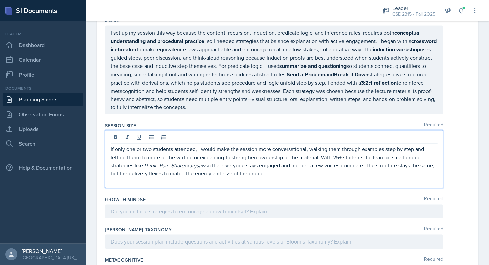
click at [185, 177] on p at bounding box center [274, 181] width 327 height 8
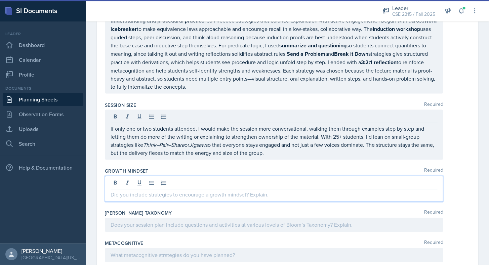
click at [201, 176] on div at bounding box center [274, 189] width 339 height 26
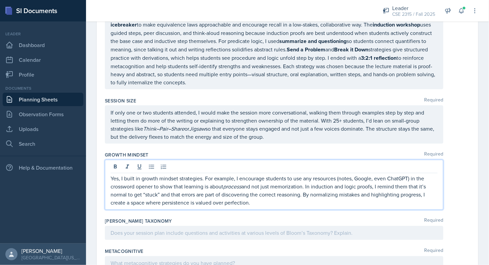
scroll to position [1583, 0]
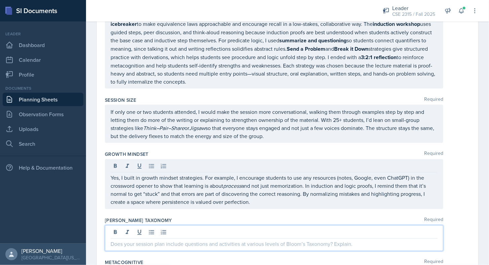
click at [263, 226] on div at bounding box center [274, 239] width 339 height 26
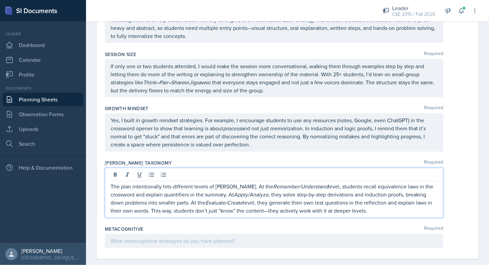
scroll to position [1630, 0]
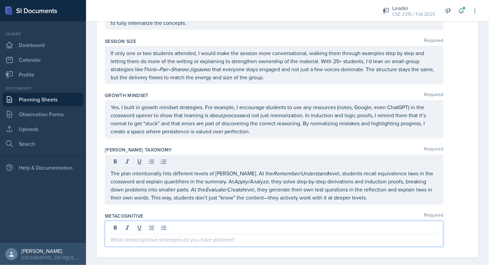
click at [245, 236] on p at bounding box center [274, 240] width 327 height 8
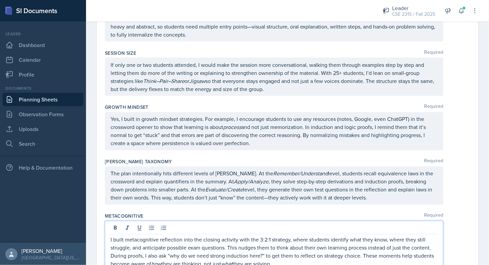
click at [251, 210] on div "Metacognitive Required I built metacognitive reflection into the closing activi…" at bounding box center [287, 243] width 365 height 66
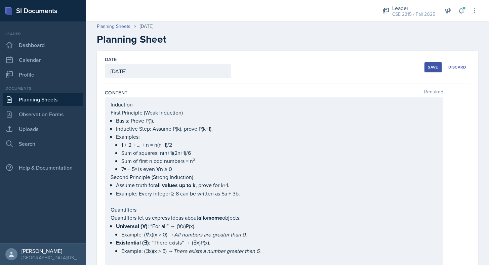
scroll to position [0, 0]
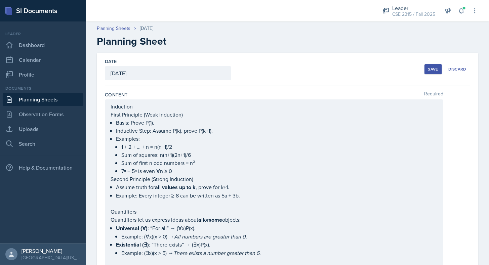
click at [425, 73] on button "Save" at bounding box center [433, 69] width 17 height 10
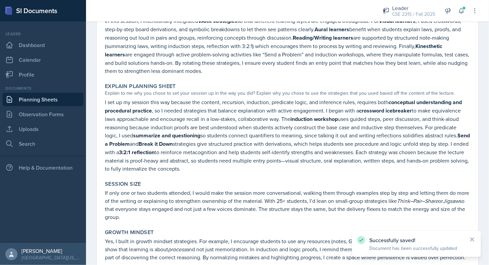
scroll to position [1513, 0]
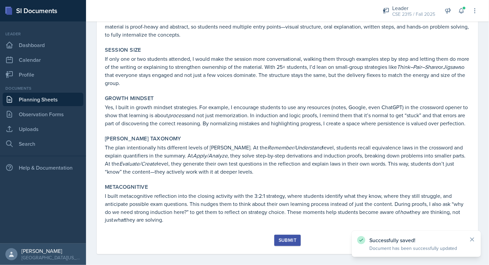
click at [292, 235] on button "Submit" at bounding box center [287, 240] width 27 height 11
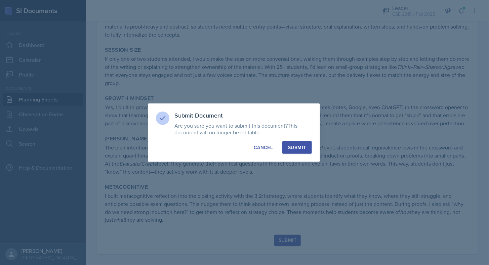
click at [302, 149] on div "Submit" at bounding box center [297, 147] width 18 height 7
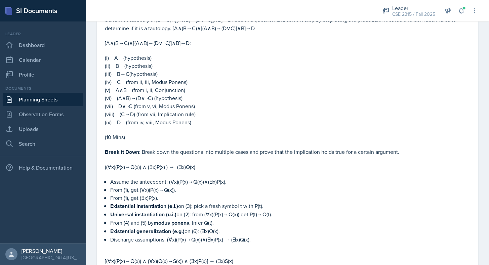
scroll to position [918, 0]
click at [48, 128] on link "Uploads" at bounding box center [43, 128] width 81 height 13
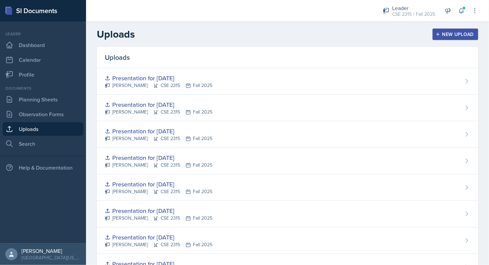
click at [465, 35] on div "New Upload" at bounding box center [455, 34] width 37 height 5
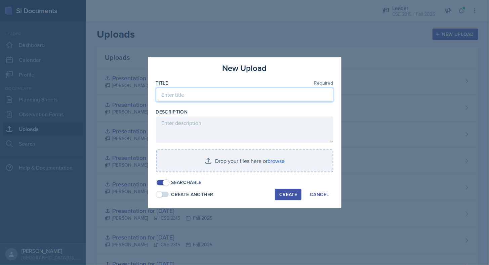
click at [222, 99] on input at bounding box center [244, 95] width 177 height 14
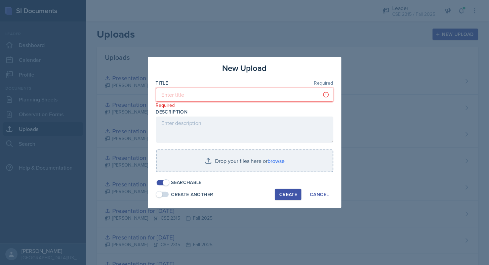
drag, startPoint x: 222, startPoint y: 99, endPoint x: 223, endPoint y: 90, distance: 9.1
click at [223, 90] on input at bounding box center [244, 95] width 177 height 14
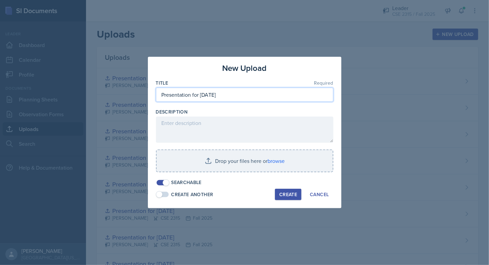
type input "Presentation for [DATE]"
click at [231, 173] on div at bounding box center [244, 175] width 177 height 7
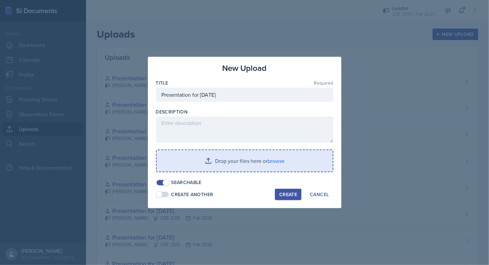
click at [237, 167] on input "file" at bounding box center [245, 161] width 176 height 22
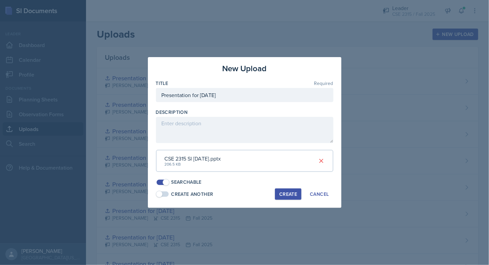
click at [289, 192] on div "Create" at bounding box center [288, 194] width 18 height 5
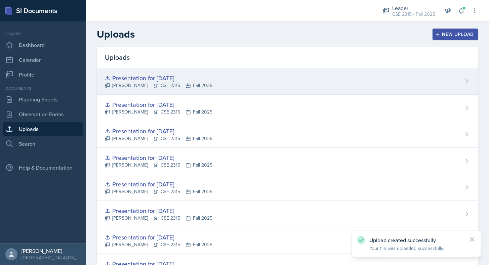
click at [392, 86] on div "Presentation for [DATE] [PERSON_NAME] CSE 2315 Fall 2025" at bounding box center [288, 81] width 382 height 27
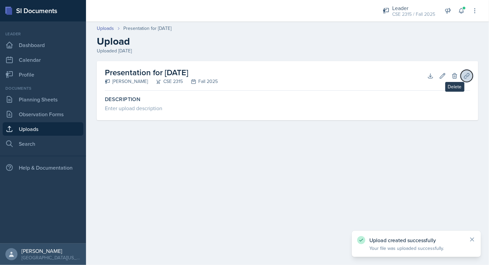
click at [462, 75] on button "Planning Sheets" at bounding box center [467, 76] width 12 height 12
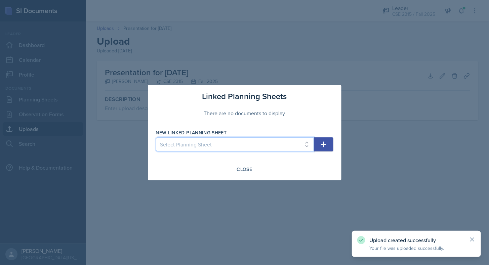
click at [279, 142] on select "Select Planning Sheet [DATE] [DATE] [DATE] [DATE] [DATE] [DATE] [DATE] [DATE] […" at bounding box center [235, 144] width 158 height 14
select select "83220ccc-cc6e-420e-b7e4-7750deb4c507"
click at [156, 137] on select "Select Planning Sheet [DATE] [DATE] [DATE] [DATE] [DATE] [DATE] [DATE] [DATE] […" at bounding box center [235, 144] width 158 height 14
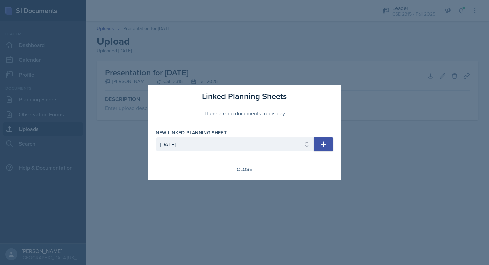
click at [319, 149] on button "button" at bounding box center [323, 144] width 19 height 14
select select
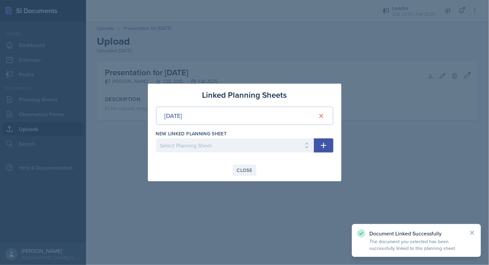
click at [245, 171] on div "Close" at bounding box center [244, 170] width 15 height 5
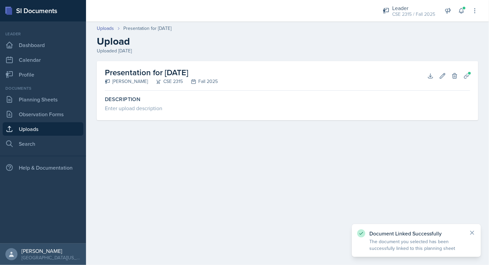
click at [46, 131] on link "Uploads" at bounding box center [43, 128] width 81 height 13
